Goal: Task Accomplishment & Management: Manage account settings

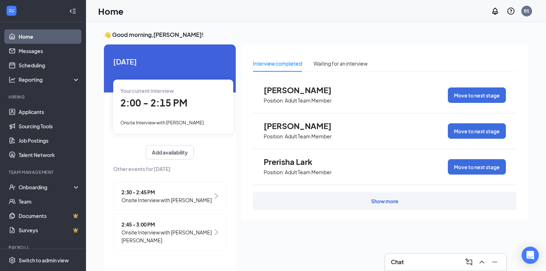
click at [185, 201] on span "Onsite Interview with [PERSON_NAME]" at bounding box center [166, 200] width 90 height 8
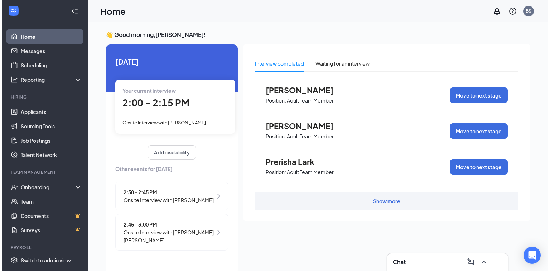
scroll to position [3, 0]
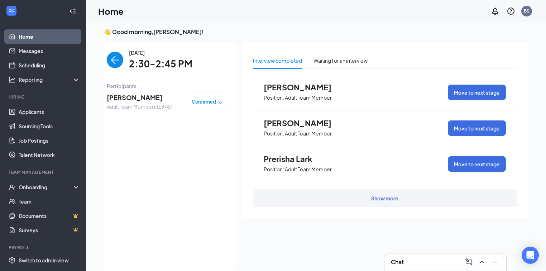
click at [136, 93] on span "[PERSON_NAME]" at bounding box center [140, 97] width 66 height 10
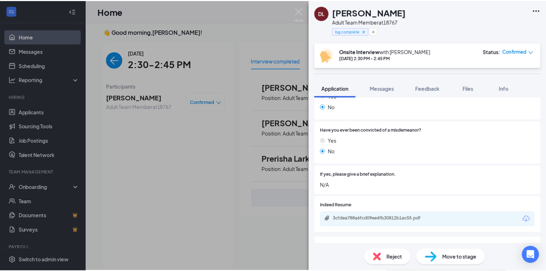
scroll to position [631, 0]
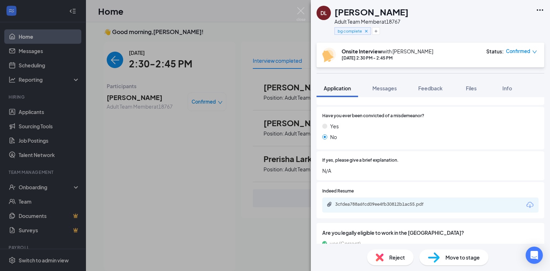
click at [372, 205] on div "3cfdea788a6fcd09ee4fb30812b1ac55.pdf" at bounding box center [385, 204] width 100 height 6
click at [298, 12] on img at bounding box center [301, 14] width 9 height 14
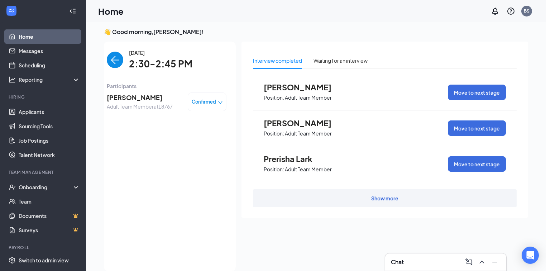
drag, startPoint x: 118, startPoint y: 63, endPoint x: 114, endPoint y: 56, distance: 7.4
click at [118, 63] on img "back-button" at bounding box center [115, 60] width 16 height 16
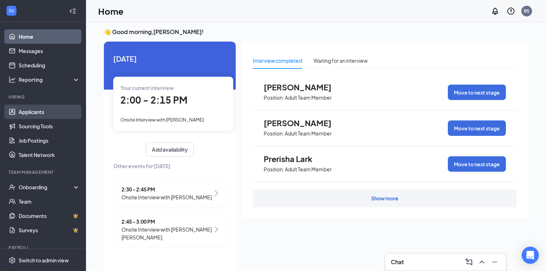
click at [34, 108] on link "Applicants" at bounding box center [49, 112] width 61 height 14
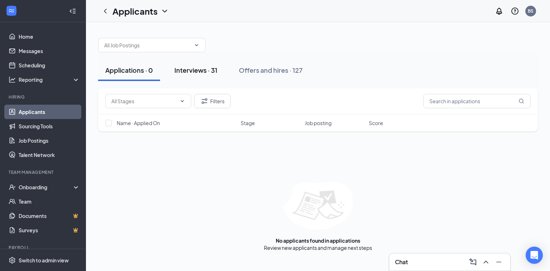
click at [190, 68] on div "Interviews · 31" at bounding box center [195, 70] width 43 height 9
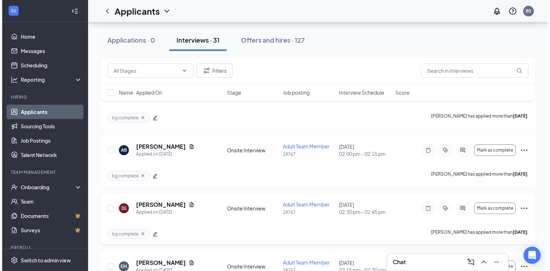
scroll to position [459, 0]
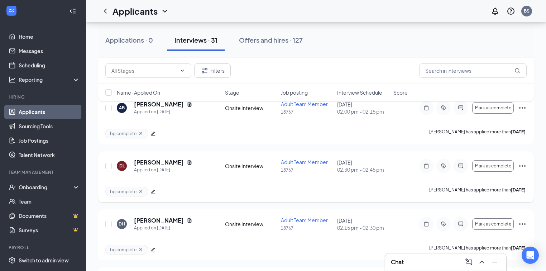
click at [145, 162] on h5 "[PERSON_NAME]" at bounding box center [159, 162] width 50 height 8
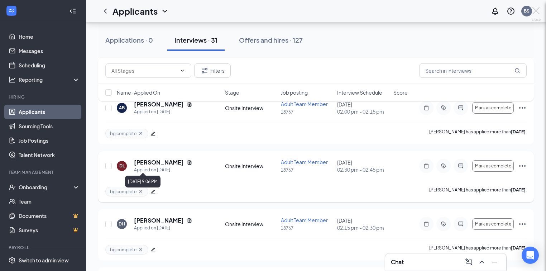
click at [149, 160] on div at bounding box center [273, 135] width 546 height 271
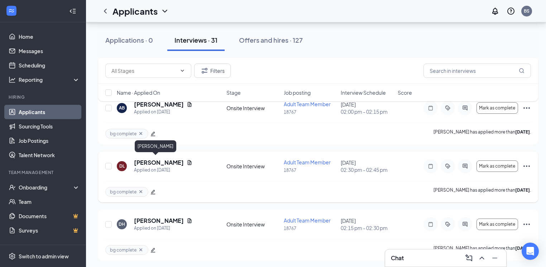
click at [156, 161] on h5 "[PERSON_NAME]" at bounding box center [159, 162] width 50 height 8
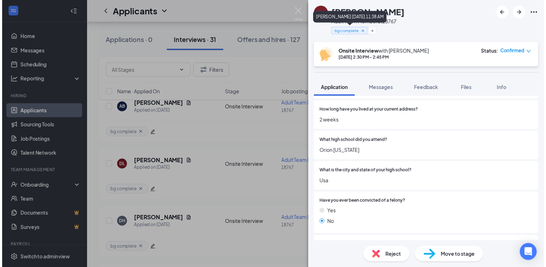
scroll to position [487, 0]
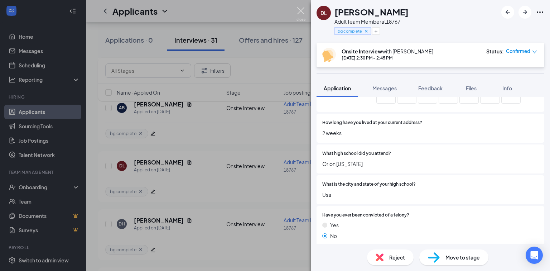
click at [299, 10] on img at bounding box center [301, 14] width 9 height 14
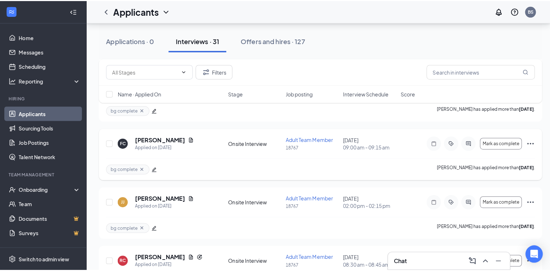
scroll to position [745, 0]
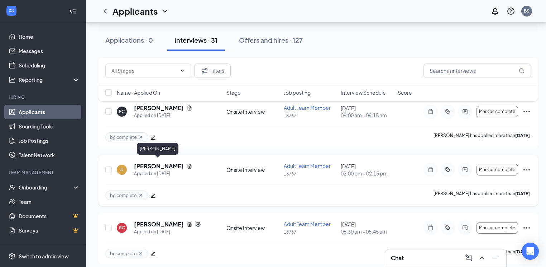
click at [157, 162] on h5 "[PERSON_NAME]" at bounding box center [159, 166] width 50 height 8
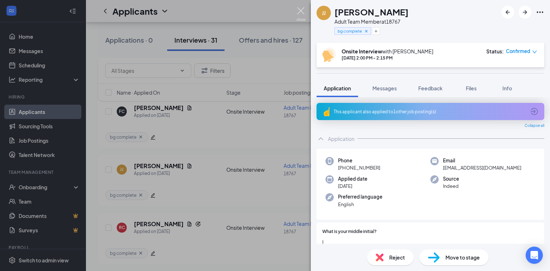
click at [298, 7] on img at bounding box center [301, 14] width 9 height 14
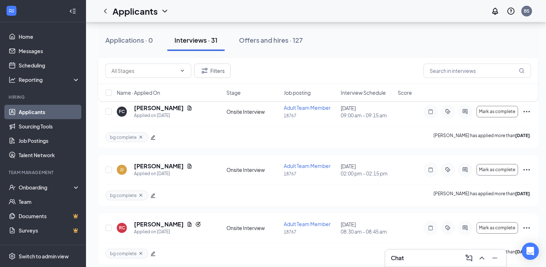
click at [165, 106] on div "Filters Name · Applied On Stage Job posting Interview Schedule Score" at bounding box center [318, 83] width 440 height 51
click at [172, 105] on div "Filters Name · Applied On Stage Job posting Interview Schedule Score" at bounding box center [318, 83] width 440 height 51
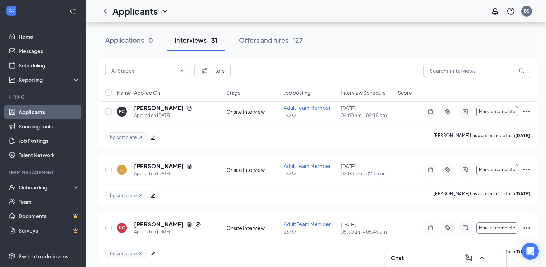
click at [172, 105] on div "Filters Name · Applied On Stage Job posting Interview Schedule Score" at bounding box center [318, 83] width 440 height 51
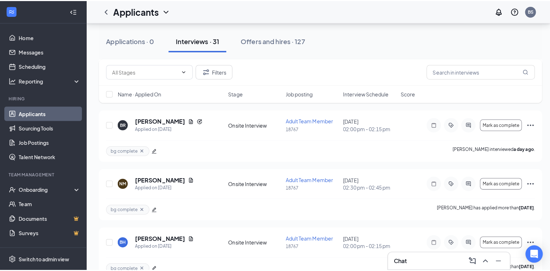
scroll to position [1084, 0]
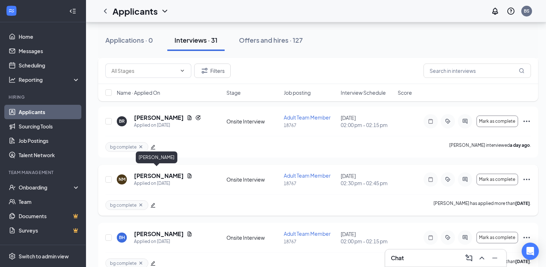
click at [166, 173] on h5 "[PERSON_NAME]" at bounding box center [159, 176] width 50 height 8
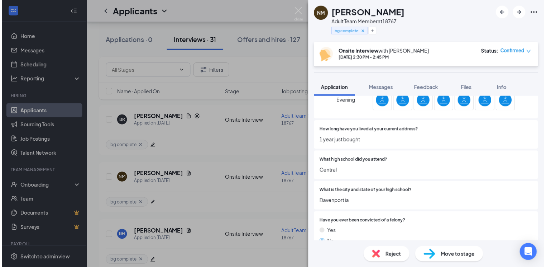
scroll to position [487, 0]
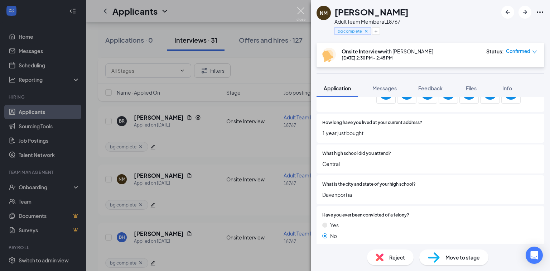
click at [301, 8] on img at bounding box center [301, 14] width 9 height 14
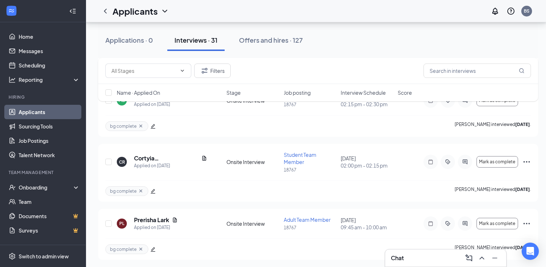
scroll to position [1400, 0]
